Goal: Information Seeking & Learning: Learn about a topic

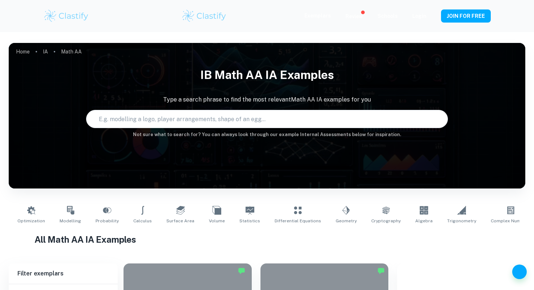
type input "Math AA"
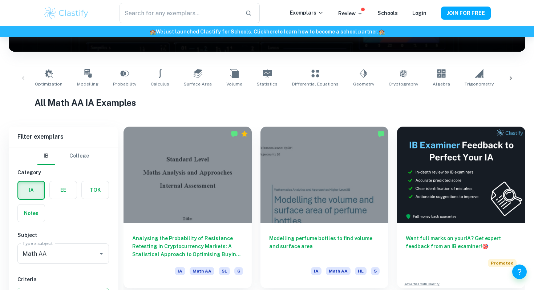
scroll to position [44, 0]
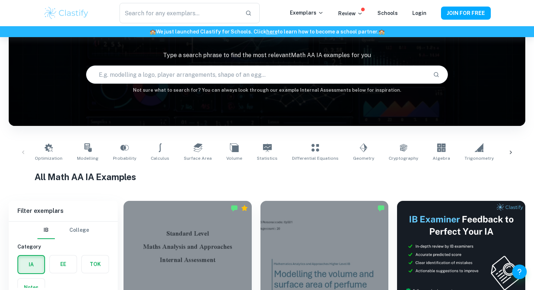
click at [279, 70] on input "text" at bounding box center [256, 74] width 340 height 20
type input "cinema"
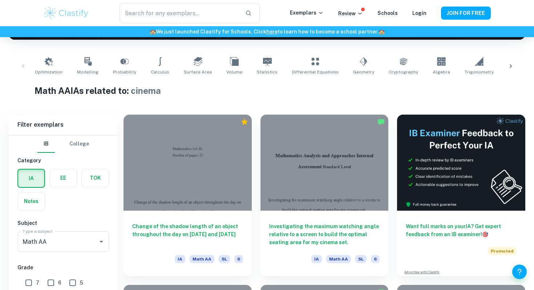
scroll to position [177, 0]
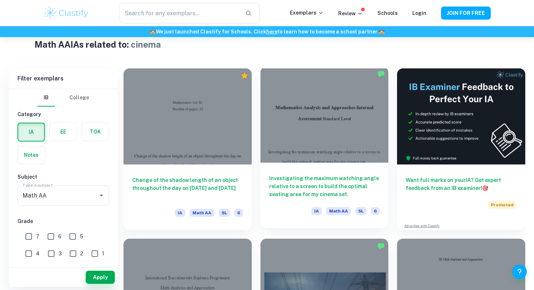
click at [292, 161] on div at bounding box center [324, 114] width 128 height 96
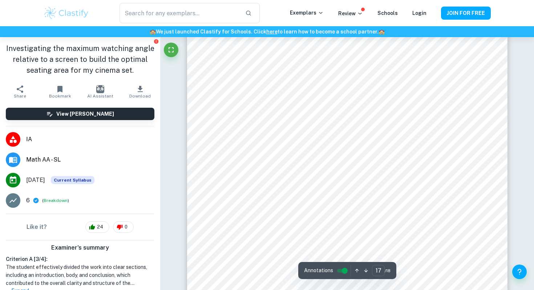
scroll to position [7406, 0]
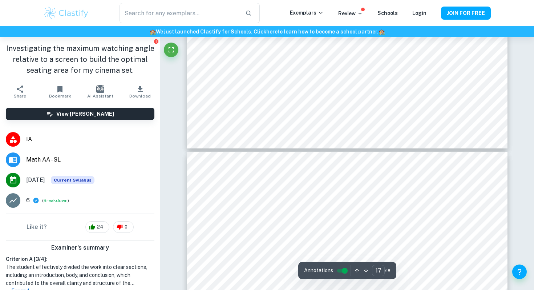
type input "16"
